Goal: Book appointment/travel/reservation

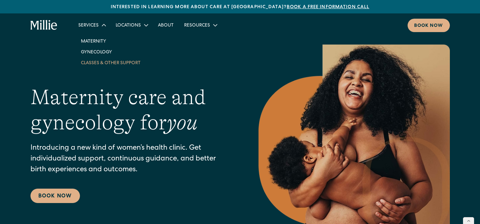
click at [93, 63] on link "Classes & Other Support" at bounding box center [111, 62] width 70 height 11
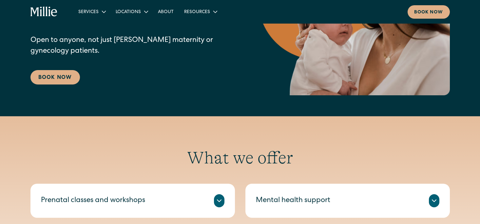
scroll to position [154, 0]
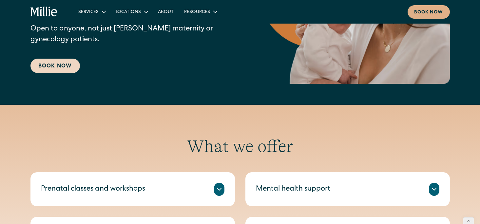
click at [63, 68] on link "Book Now" at bounding box center [54, 66] width 49 height 14
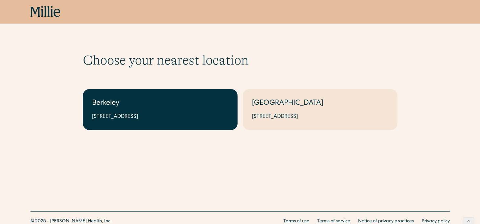
click at [169, 123] on link "Berkeley 2999 Regent St, Suite 524, Berkeley, CA 94705" at bounding box center [160, 109] width 155 height 41
click at [141, 99] on div "Berkeley" at bounding box center [160, 103] width 136 height 11
click at [140, 103] on div "Berkeley" at bounding box center [160, 103] width 136 height 11
click at [135, 119] on div "2999 Regent St, Suite 524, Berkeley, CA 94705" at bounding box center [160, 117] width 136 height 8
click at [140, 108] on div "Berkeley" at bounding box center [160, 103] width 136 height 11
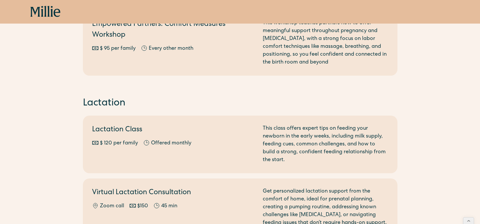
scroll to position [330, 0]
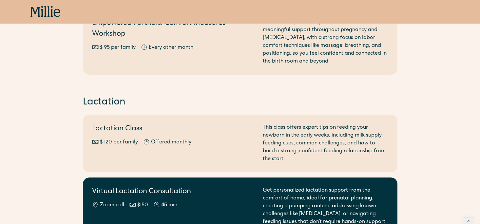
click at [158, 206] on icon at bounding box center [156, 204] width 7 height 7
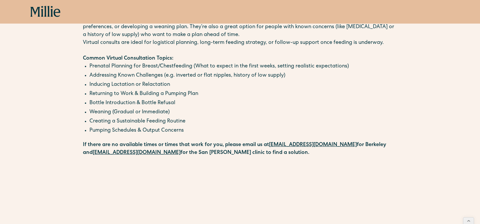
scroll to position [86, 0]
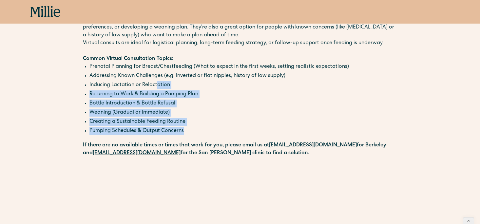
drag, startPoint x: 157, startPoint y: 85, endPoint x: 205, endPoint y: 131, distance: 66.3
click at [205, 131] on ul "Prenatal Planning for Breast/Chestfeeding (What to expect in the first weeks, s…" at bounding box center [240, 99] width 314 height 73
click at [205, 131] on li "Pumping Schedules & Output Concerns" at bounding box center [243, 131] width 308 height 8
